Goal: Task Accomplishment & Management: Complete application form

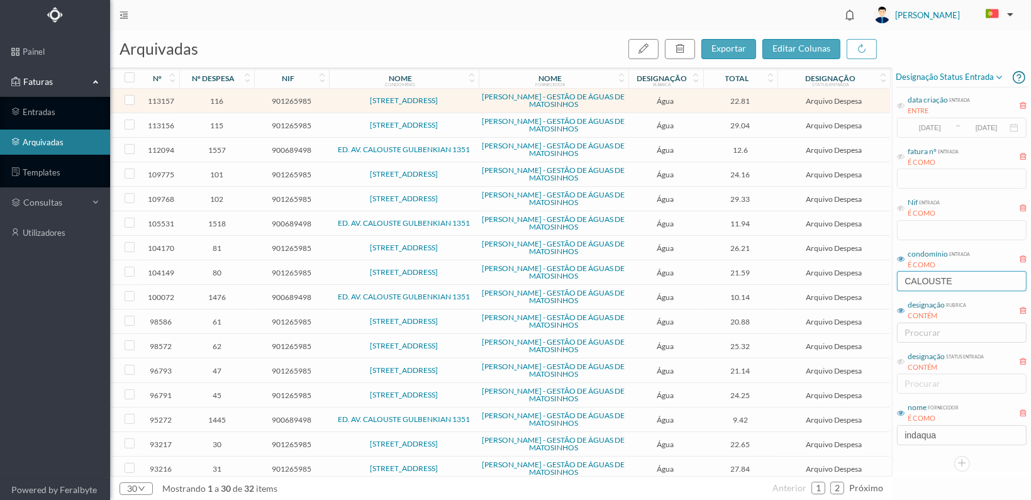
drag, startPoint x: 960, startPoint y: 281, endPoint x: 875, endPoint y: 280, distance: 85.6
click at [875, 280] on div "arquivadas exportar editar colunas nº nº despesa nif nome condomínio nome forne…" at bounding box center [570, 265] width 921 height 470
click at [870, 435] on div "arquivadas exportar editar colunas nº nº despesa nif nome condomínio nome forne…" at bounding box center [570, 265] width 921 height 470
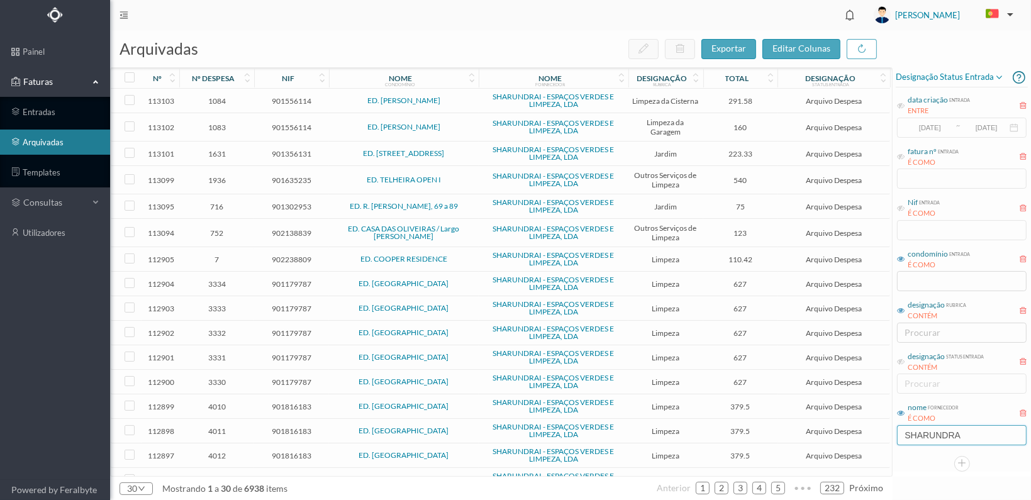
type input "SHARUNDRAI"
click at [919, 283] on input "text" at bounding box center [962, 281] width 130 height 20
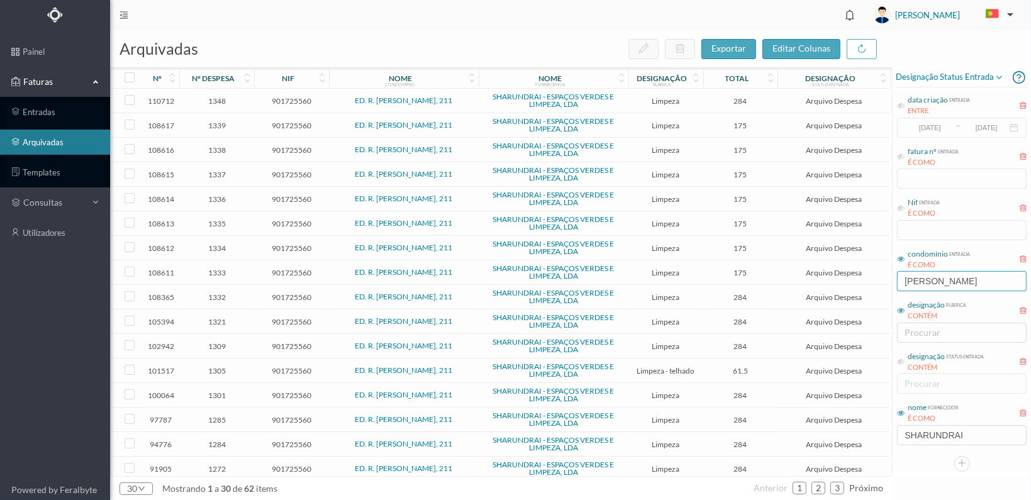
click at [931, 284] on input "[PERSON_NAME]" at bounding box center [962, 281] width 130 height 20
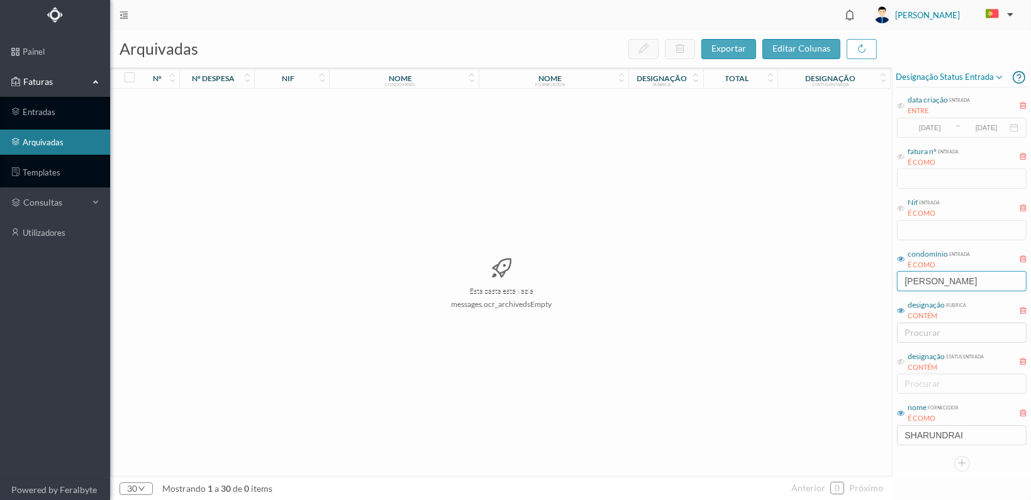
click at [982, 280] on input "[PERSON_NAME]" at bounding box center [962, 281] width 130 height 20
click at [932, 280] on input "[PERSON_NAME]" at bounding box center [962, 281] width 130 height 20
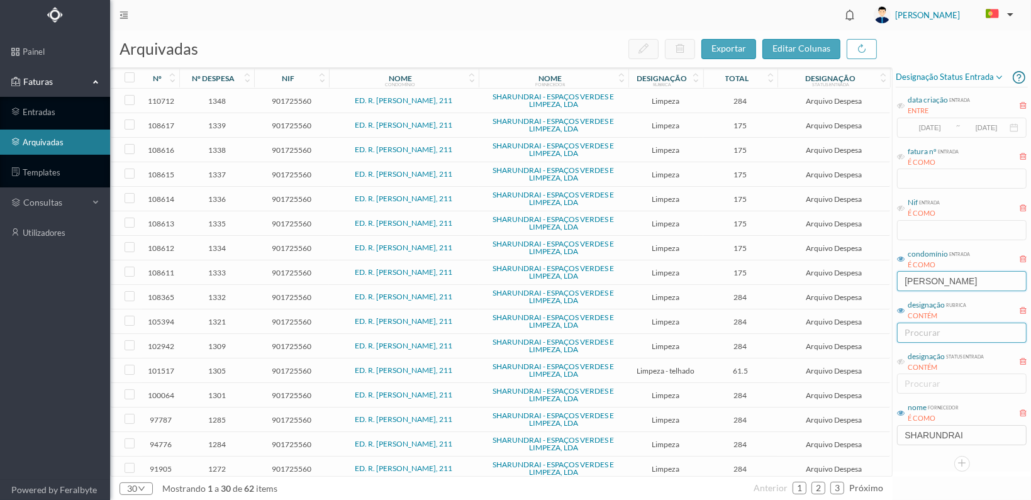
type input "[PERSON_NAME]"
click at [217, 125] on span "1339" at bounding box center [216, 125] width 69 height 9
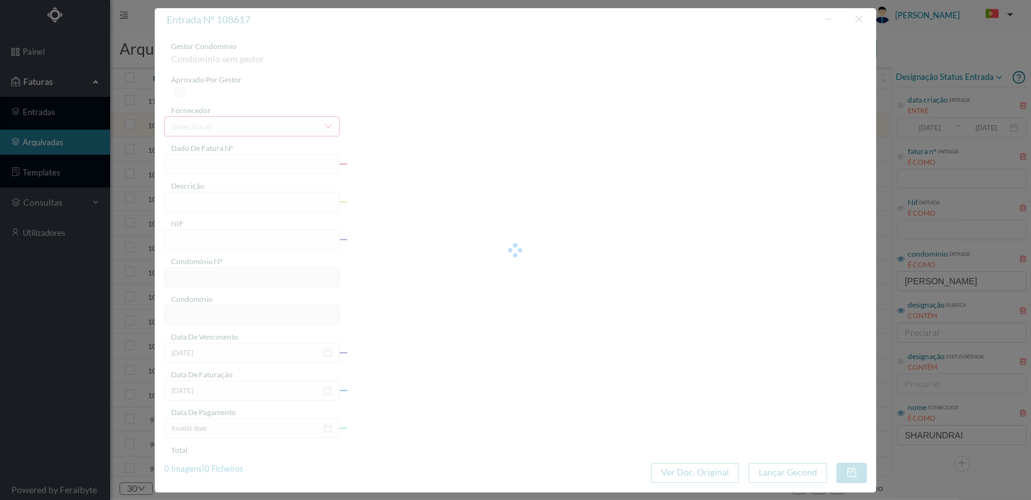
type input "FT 2025A1/1148"
type input "LIMPEZA Agosto de 2025"
type input "901725560"
type input "[DATE]"
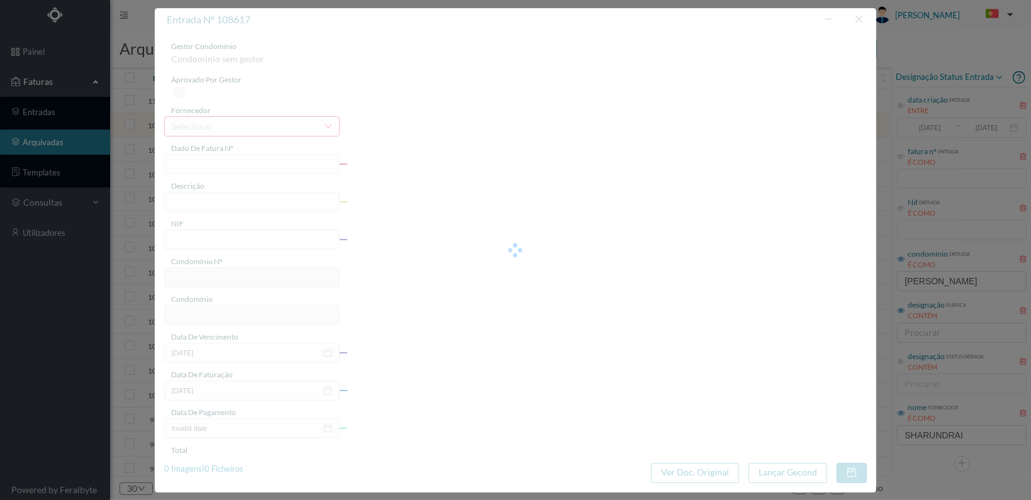
type input "[DATE]"
type input "175.00"
type input "822"
type input "ED. R. [PERSON_NAME], 211"
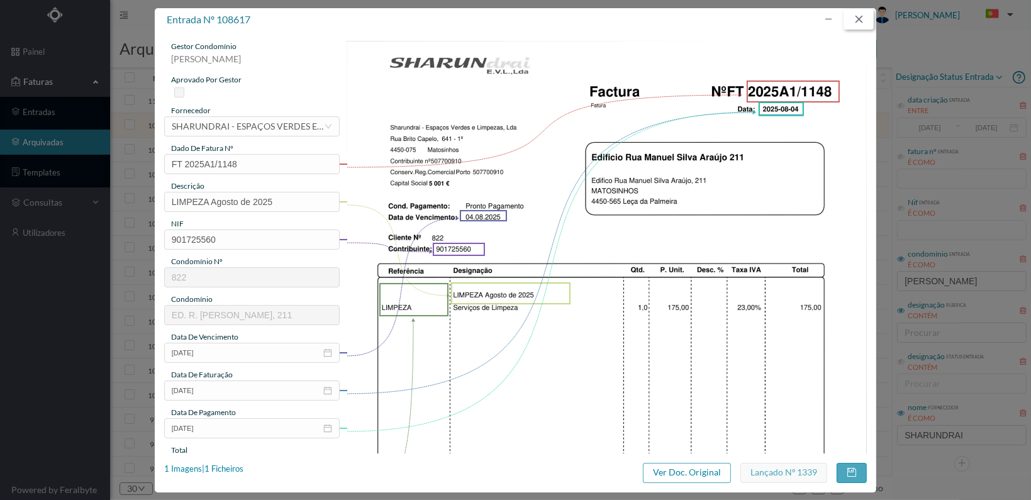
click at [859, 19] on button "button" at bounding box center [859, 19] width 30 height 20
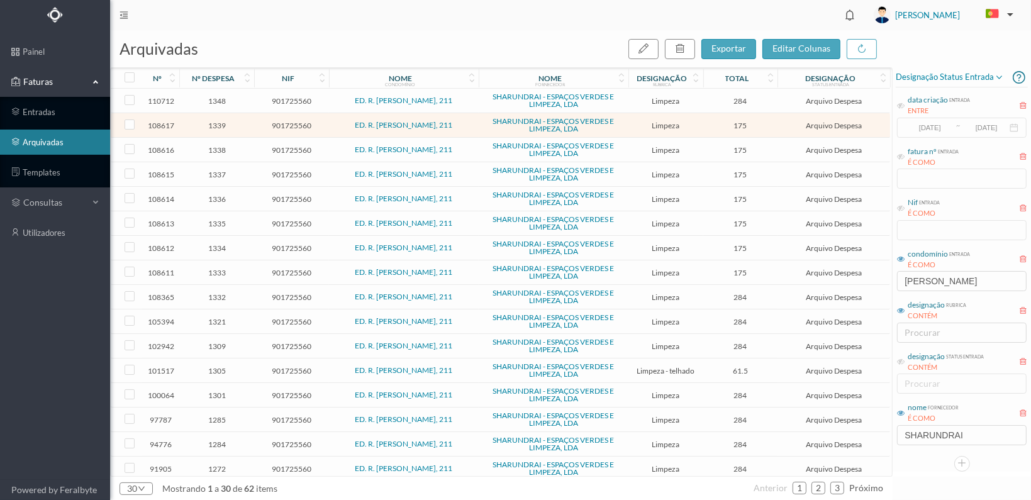
click at [214, 295] on span "1332" at bounding box center [216, 297] width 69 height 9
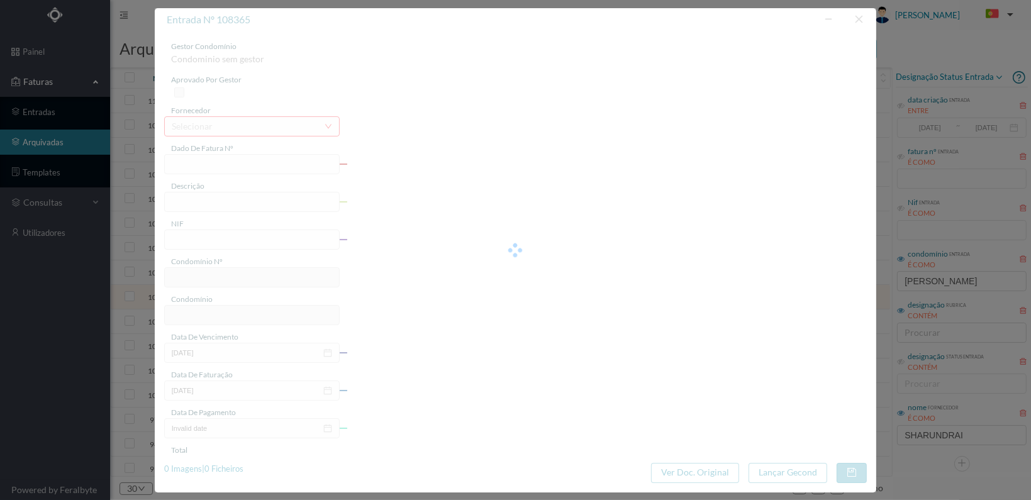
type input "FT 2025A1/1104"
type input "LIMPEZA Agosto de 2025"
type input "901725560"
type input "[DATE]"
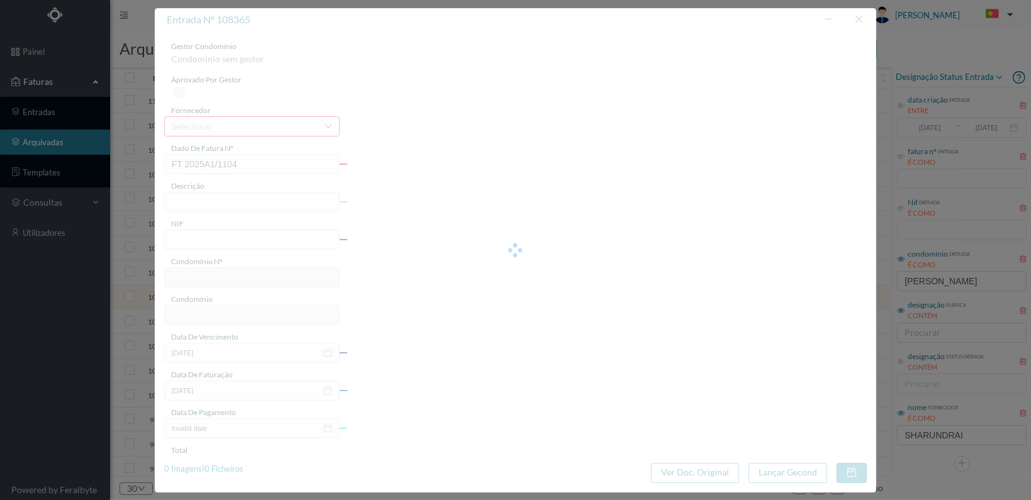
type input "[DATE]"
type input "284.00"
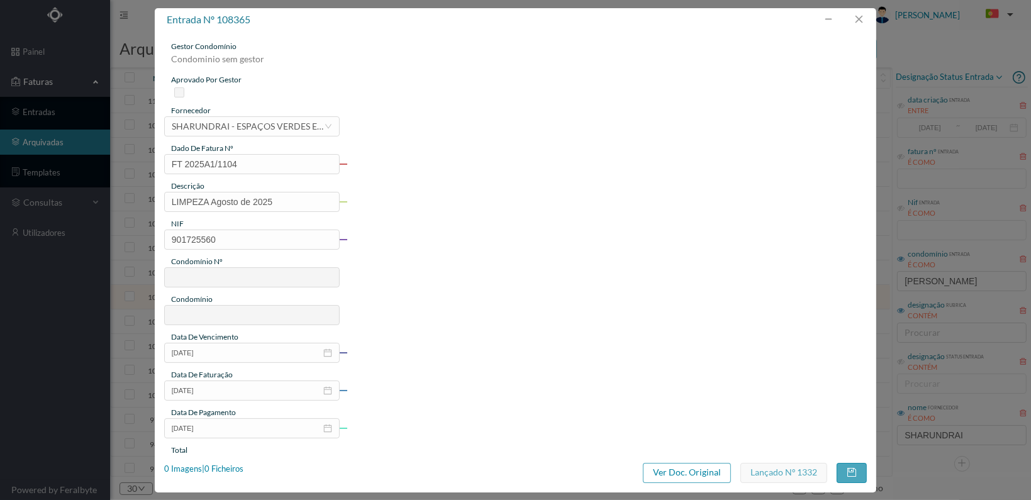
type input "822"
type input "ED. R. [PERSON_NAME], 211"
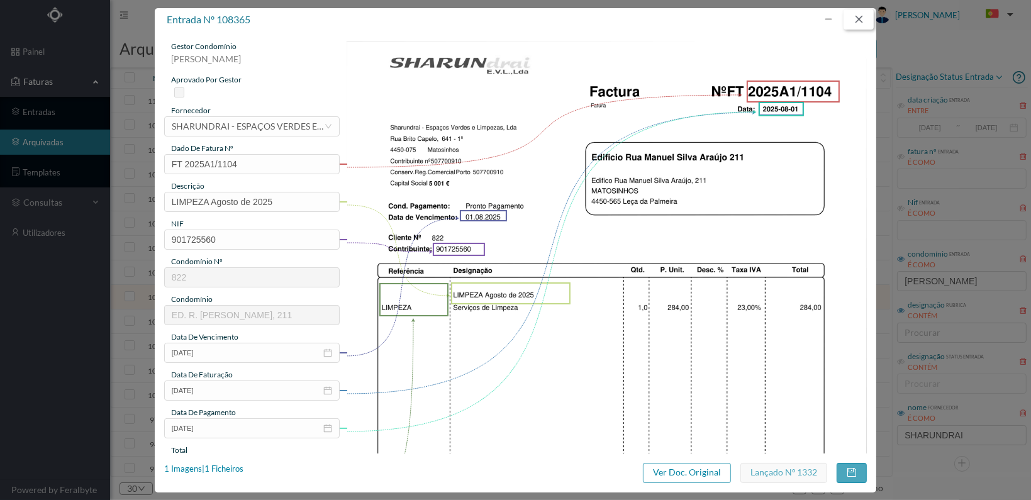
click at [861, 17] on button "button" at bounding box center [859, 19] width 30 height 20
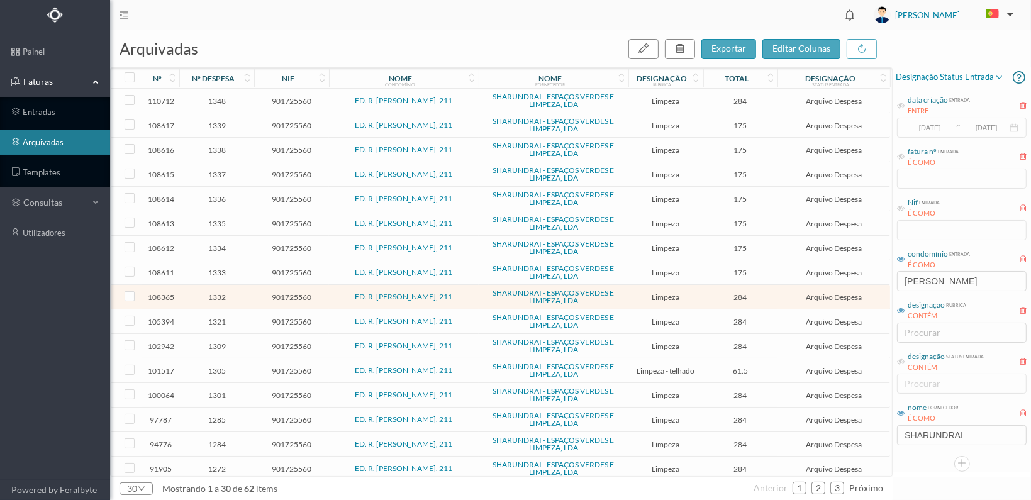
click at [214, 147] on span "1338" at bounding box center [216, 149] width 69 height 9
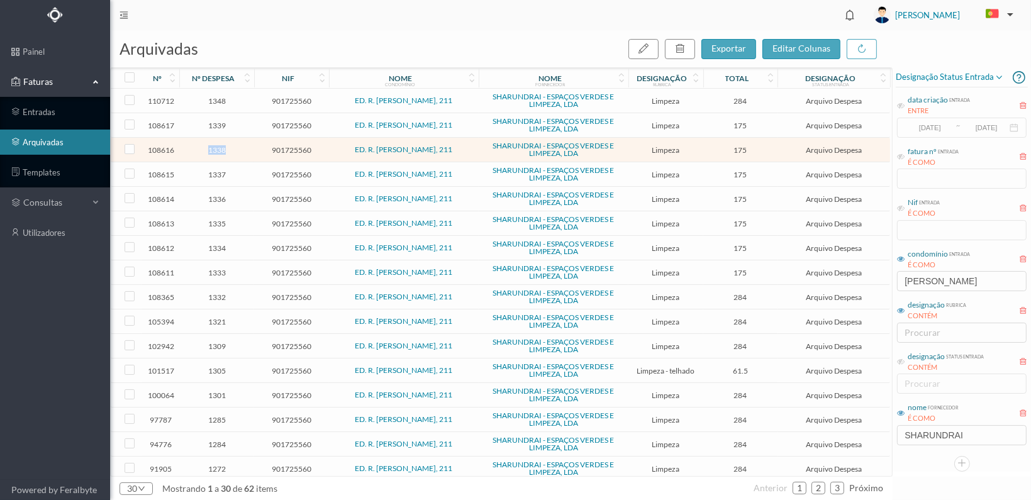
click at [214, 147] on span "1338" at bounding box center [216, 149] width 69 height 9
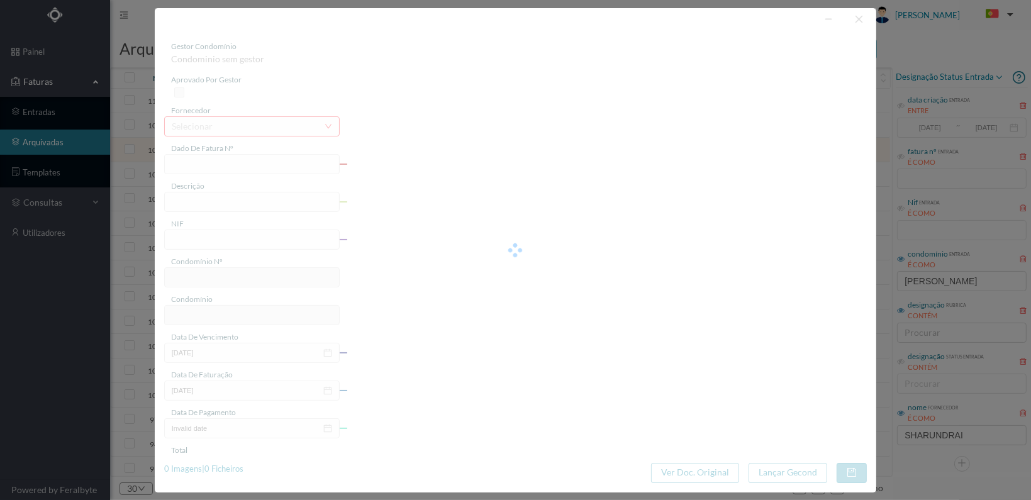
type input "FT 2025A1/1147"
type input "LIMPEZA Julho de 2025"
type input "901725560"
type input "[DATE]"
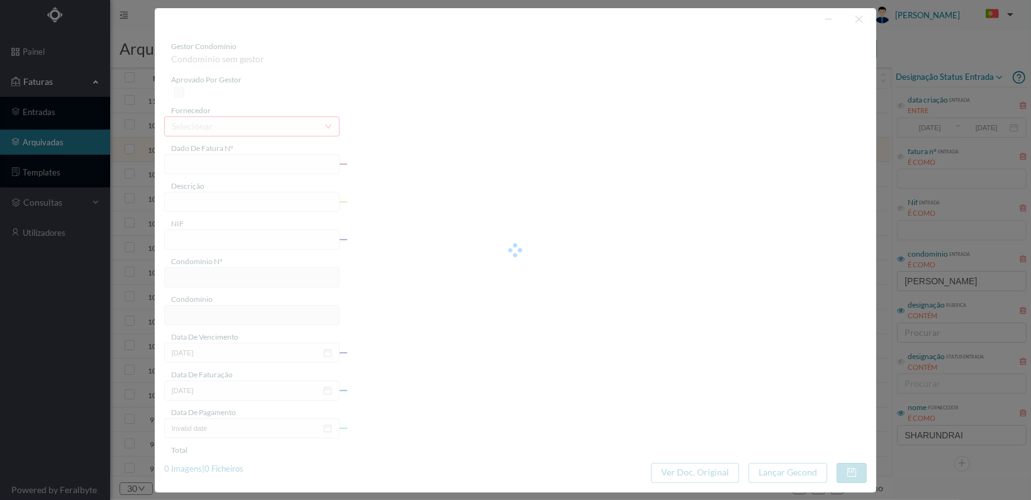
type input "[DATE]"
type input "175.00"
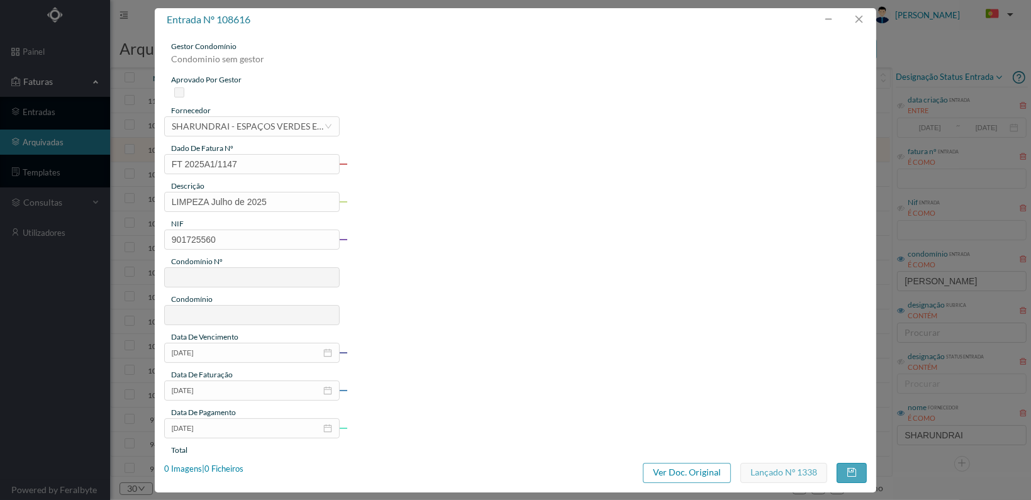
type input "822"
type input "ED. R. [PERSON_NAME], 211"
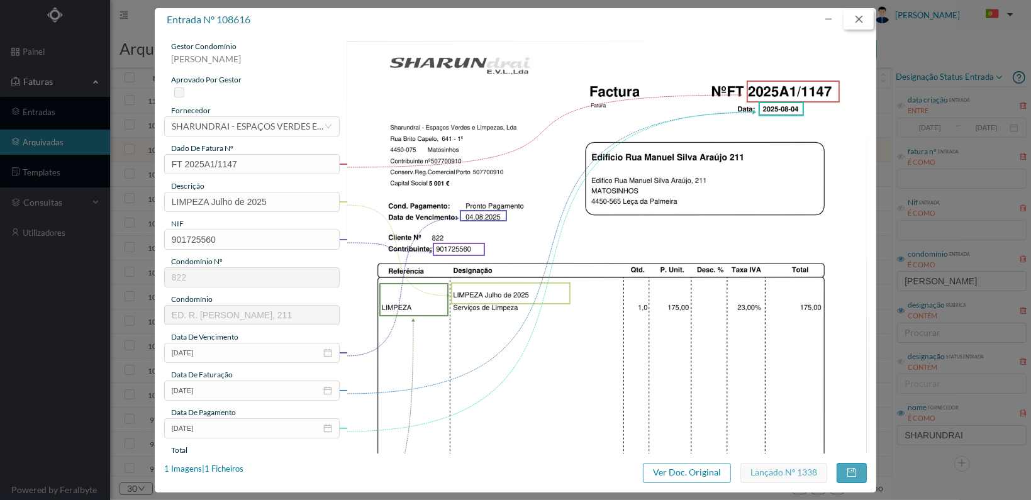
click at [857, 17] on button "button" at bounding box center [859, 19] width 30 height 20
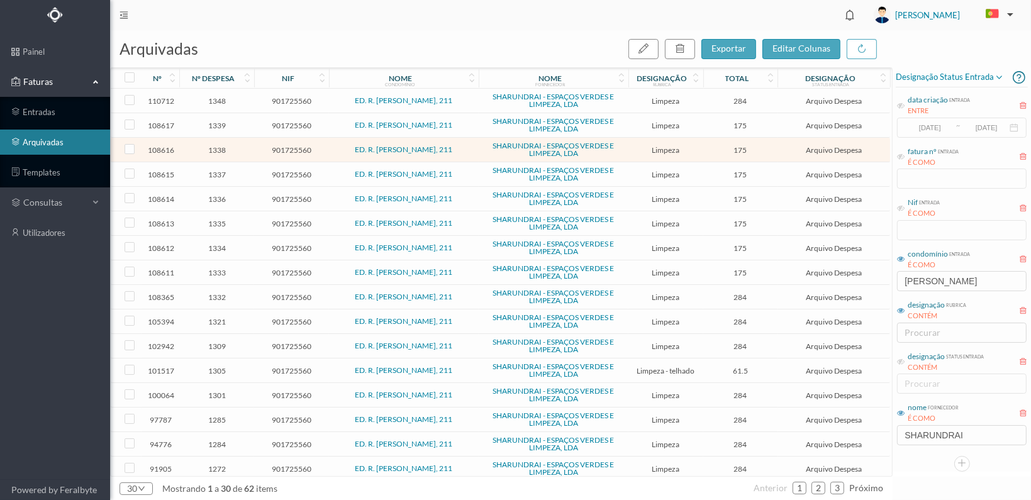
click at [213, 318] on span "1321" at bounding box center [216, 321] width 69 height 9
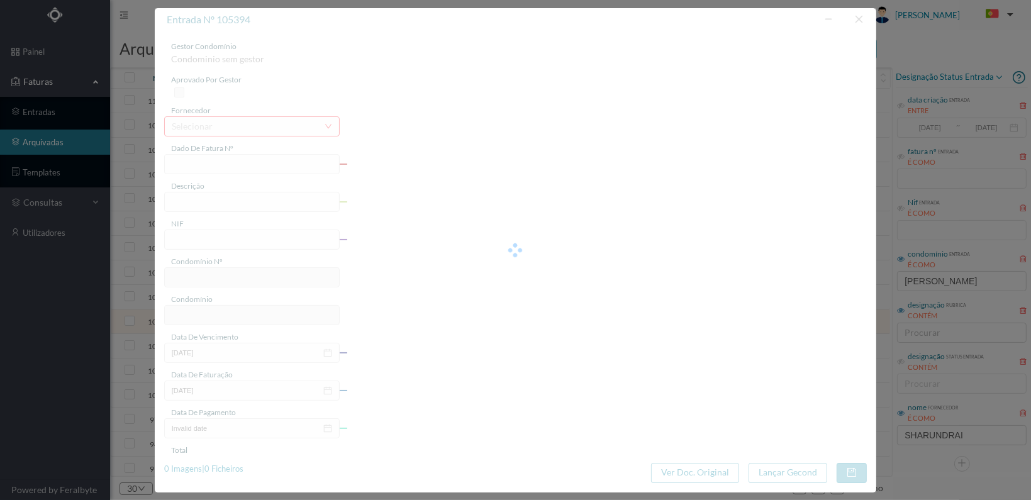
type input "FT 2025A1/933"
type input "LIMPEZA Julho de 2025"
type input "901725560"
type input "[DATE]"
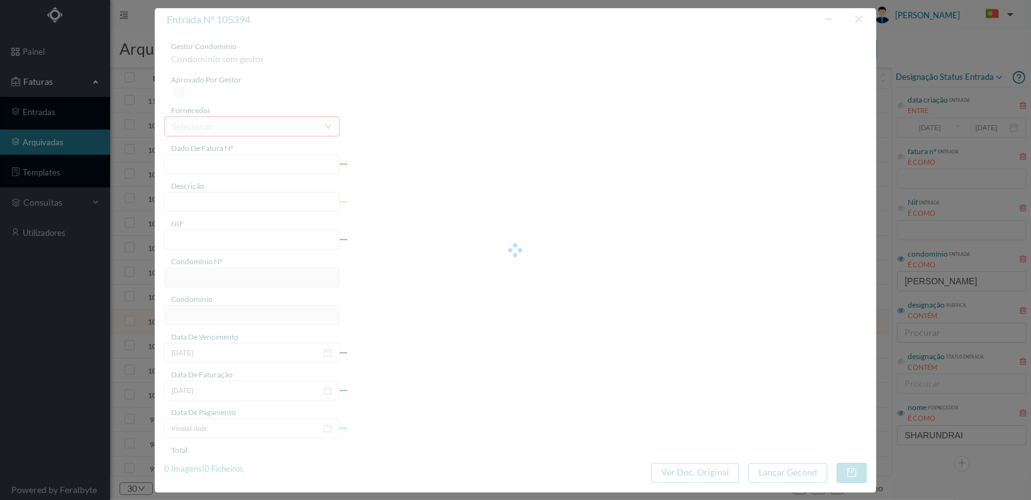
type input "[DATE]"
type input "284.00"
type input "822"
type input "ED. R. [PERSON_NAME], 211"
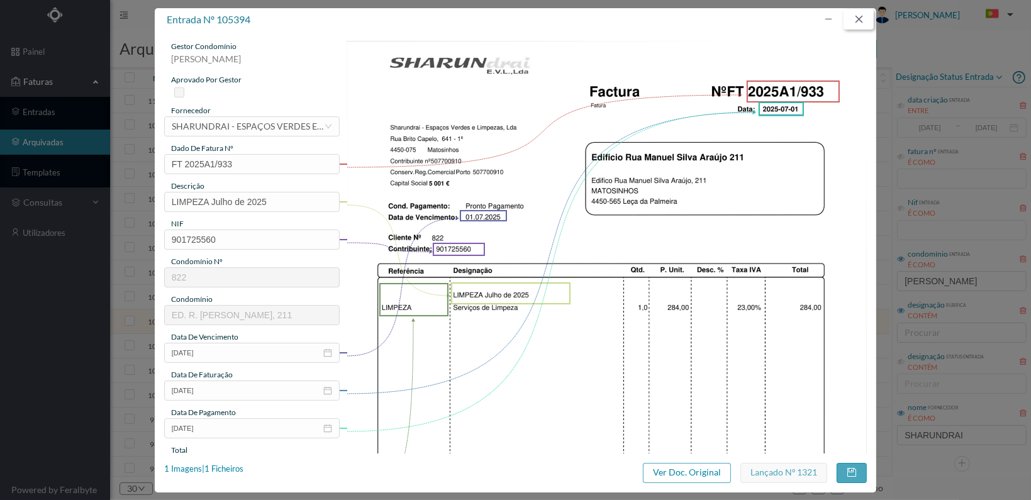
click at [854, 18] on button "button" at bounding box center [859, 19] width 30 height 20
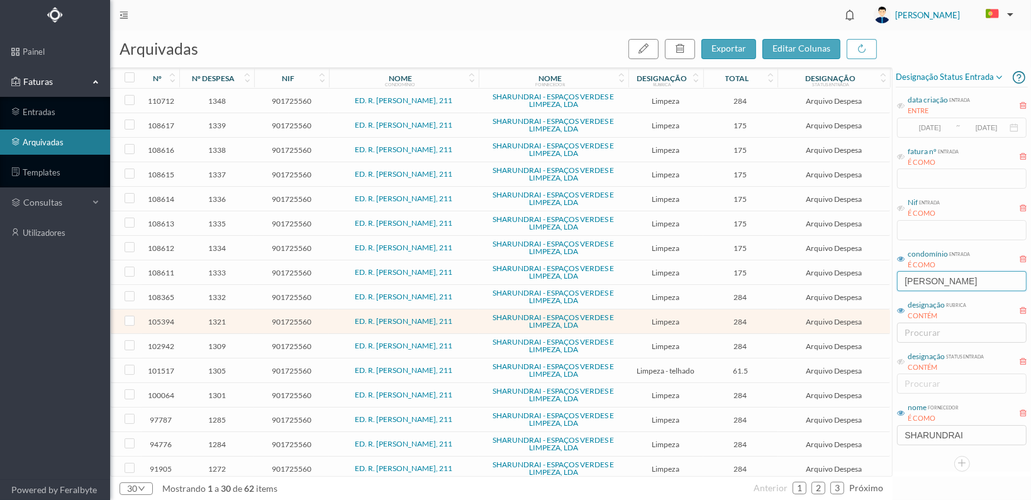
drag, startPoint x: 971, startPoint y: 274, endPoint x: 862, endPoint y: 277, distance: 108.9
click at [862, 277] on div "arquivadas exportar editar colunas nº nº despesa nif nome condomínio nome forne…" at bounding box center [570, 265] width 921 height 470
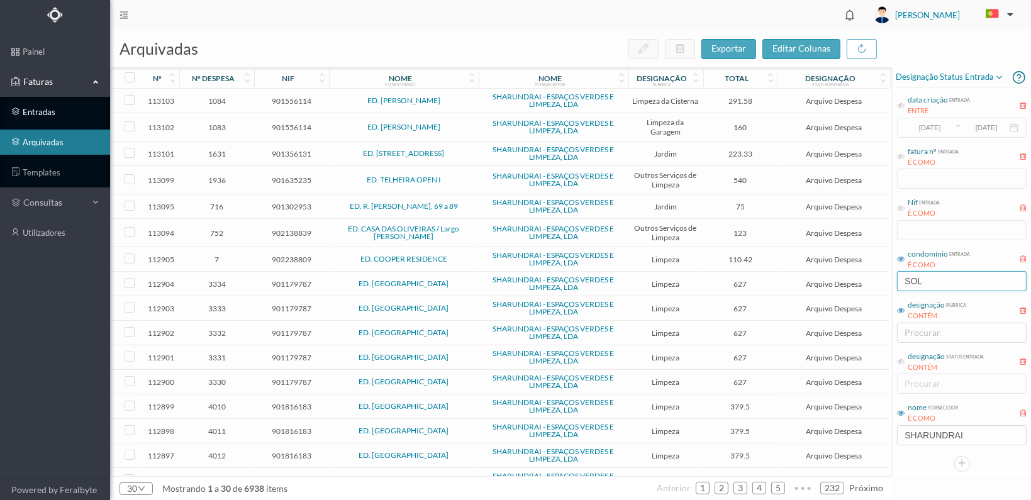
type input "SOL"
click at [38, 111] on link "entradas" at bounding box center [55, 111] width 110 height 25
